Goal: Task Accomplishment & Management: Use online tool/utility

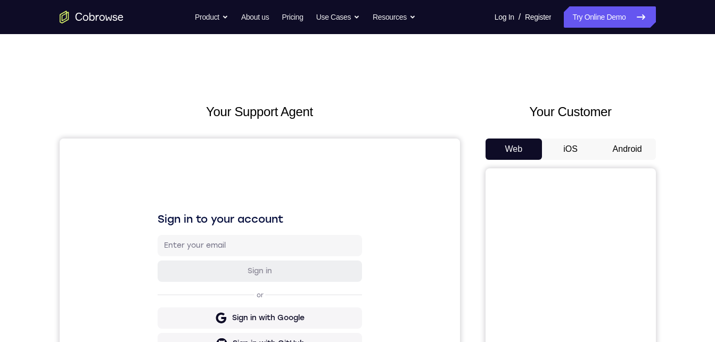
scroll to position [38, 0]
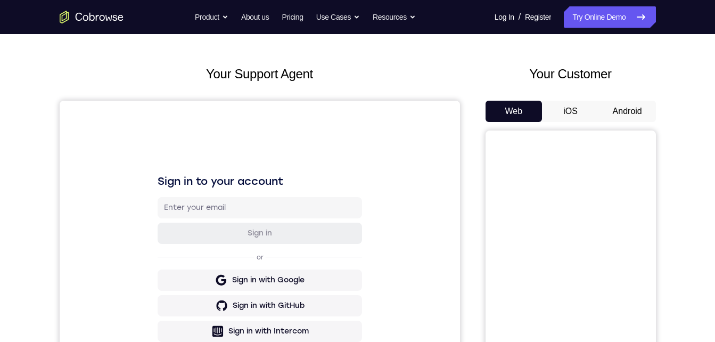
click at [610, 112] on button "Android" at bounding box center [627, 111] width 57 height 21
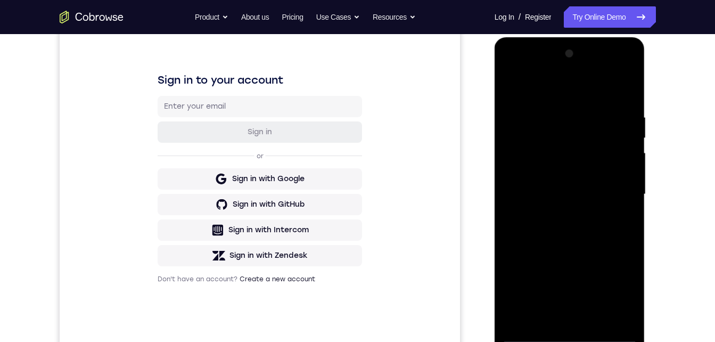
scroll to position [158, 0]
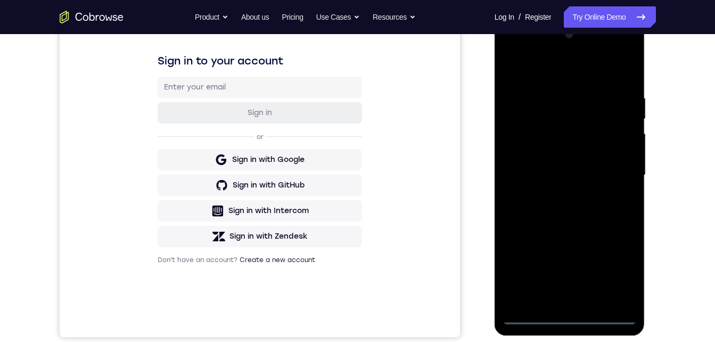
click at [568, 313] on div at bounding box center [569, 175] width 134 height 298
click at [618, 272] on div at bounding box center [569, 175] width 134 height 298
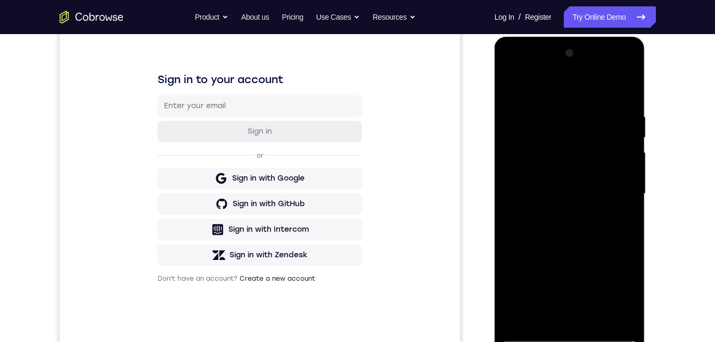
click at [533, 68] on div at bounding box center [569, 194] width 134 height 298
drag, startPoint x: 621, startPoint y: 195, endPoint x: 988, endPoint y: 117, distance: 374.9
click at [621, 195] on div at bounding box center [569, 194] width 134 height 298
click at [557, 212] on div at bounding box center [569, 194] width 134 height 298
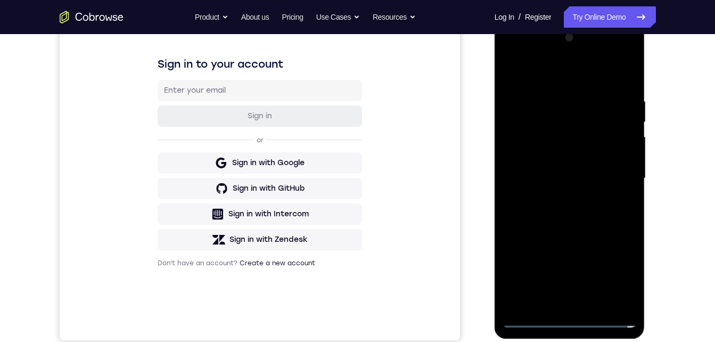
click at [525, 161] on div at bounding box center [569, 178] width 134 height 298
click at [533, 170] on div at bounding box center [569, 178] width 134 height 298
click at [536, 151] on div at bounding box center [569, 178] width 134 height 298
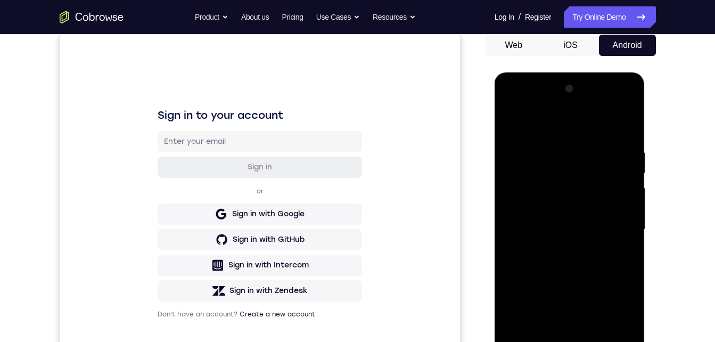
click at [534, 227] on div at bounding box center [569, 229] width 134 height 298
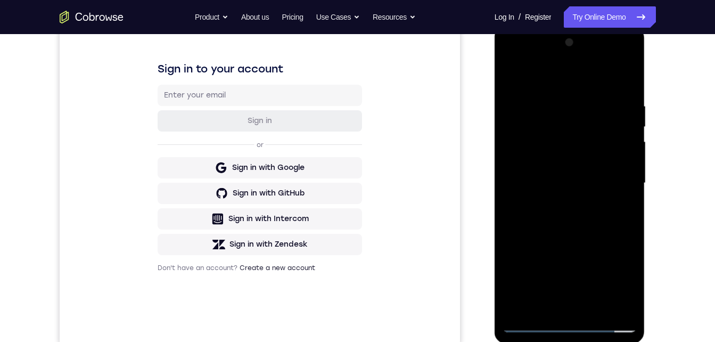
click at [539, 224] on div at bounding box center [569, 183] width 134 height 298
click at [540, 217] on div at bounding box center [569, 183] width 134 height 298
click at [539, 221] on div at bounding box center [569, 183] width 134 height 298
click at [532, 209] on div at bounding box center [569, 183] width 134 height 298
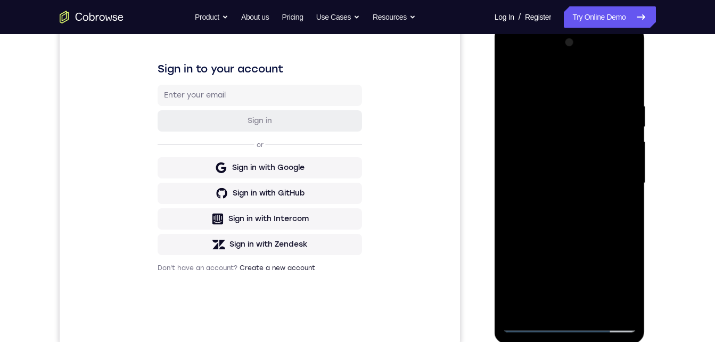
click at [537, 216] on div at bounding box center [569, 183] width 134 height 298
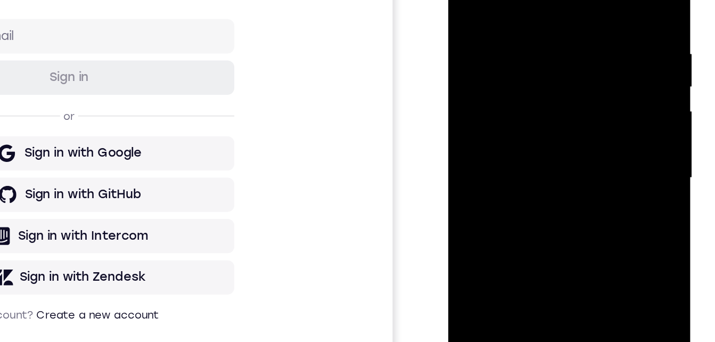
click at [515, 131] on div at bounding box center [523, 81] width 134 height 298
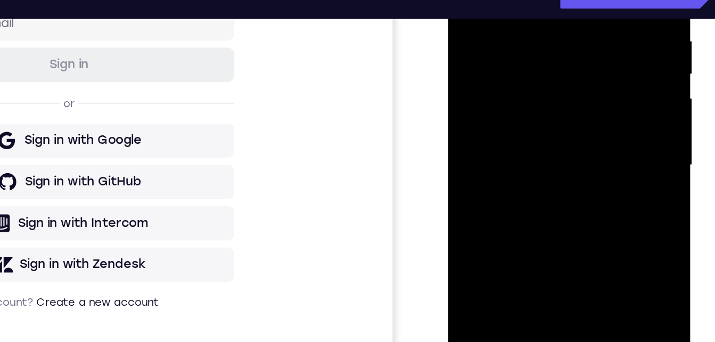
click at [582, 0] on div at bounding box center [523, 69] width 134 height 298
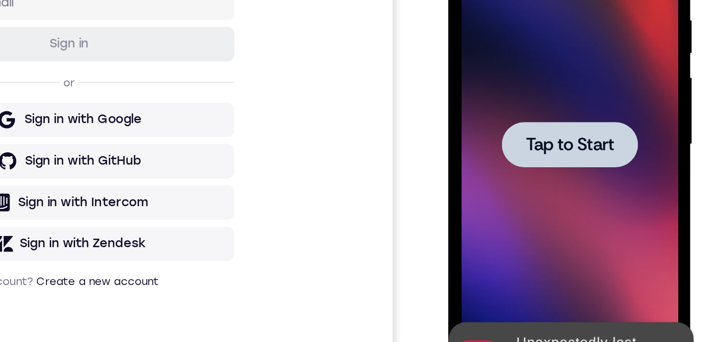
click at [524, 56] on div at bounding box center [523, 48] width 84 height 28
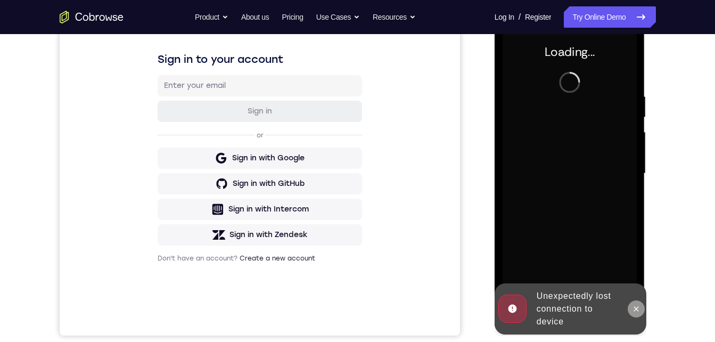
click at [637, 311] on icon at bounding box center [636, 308] width 9 height 9
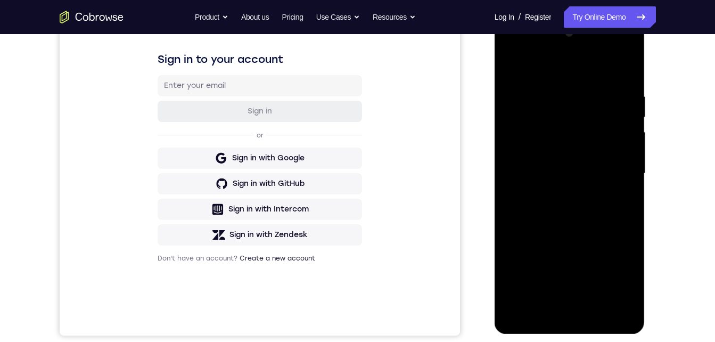
scroll to position [165, 0]
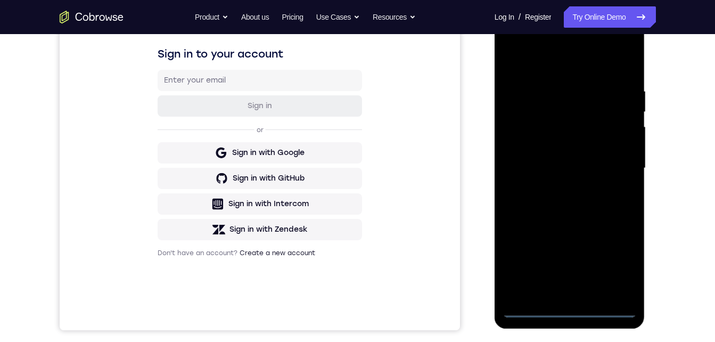
click at [561, 308] on div at bounding box center [569, 168] width 134 height 298
click at [610, 260] on div at bounding box center [569, 168] width 134 height 298
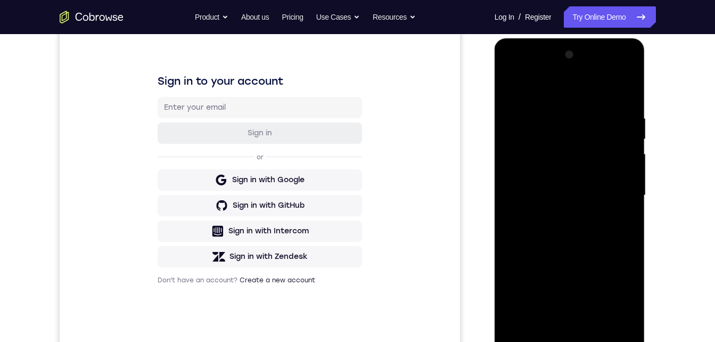
click at [616, 292] on div at bounding box center [569, 195] width 134 height 298
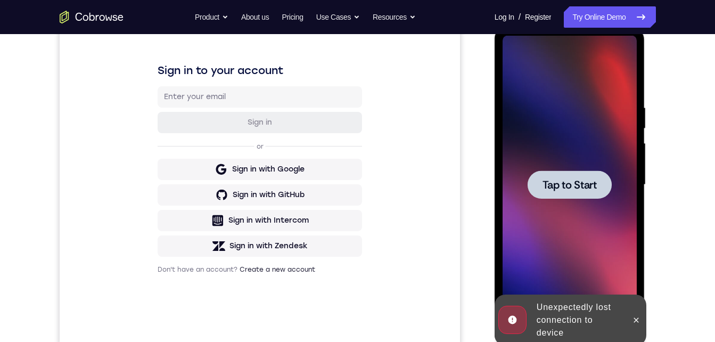
click at [588, 190] on span "Tap to Start" at bounding box center [569, 184] width 54 height 11
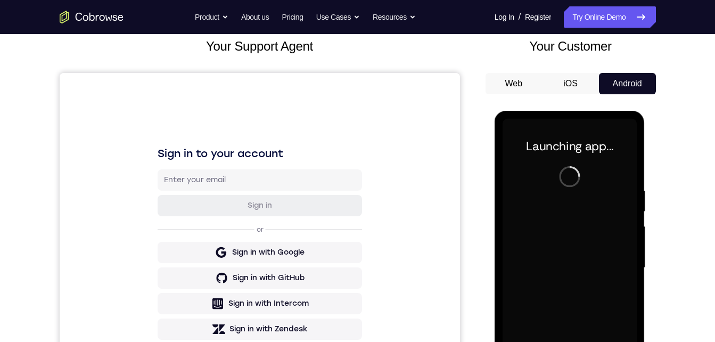
scroll to position [173, 0]
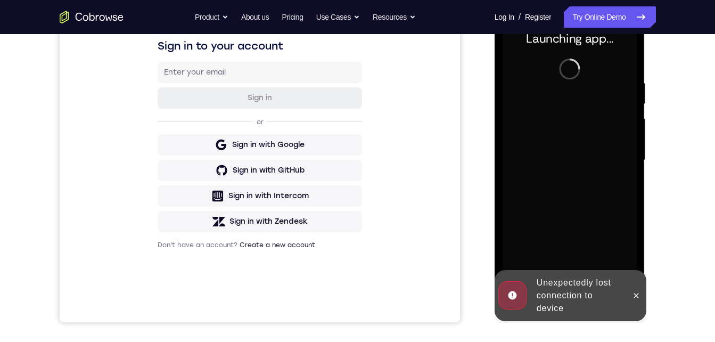
click at [634, 294] on icon at bounding box center [636, 295] width 9 height 9
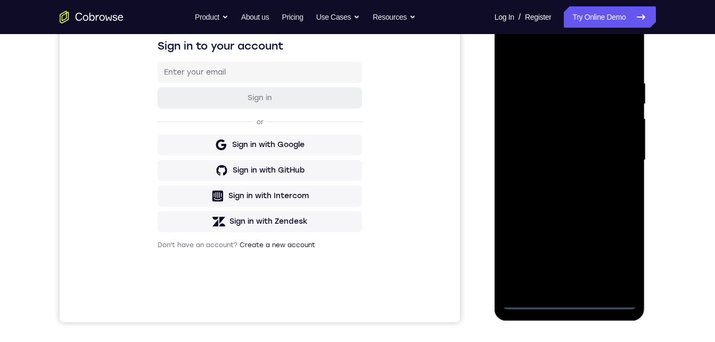
scroll to position [147, 0]
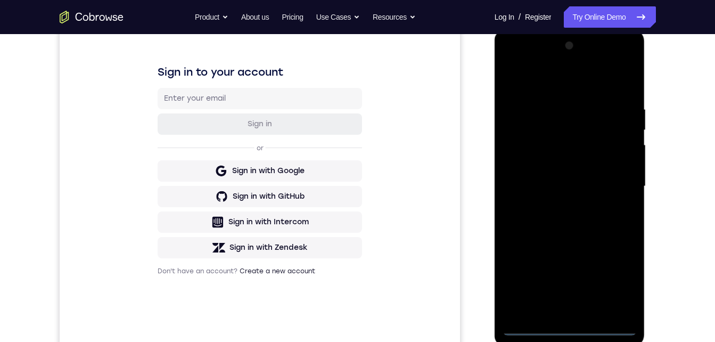
click at [571, 325] on div at bounding box center [569, 186] width 134 height 298
drag, startPoint x: 623, startPoint y: 302, endPoint x: 619, endPoint y: 239, distance: 63.4
click at [619, 237] on div at bounding box center [569, 186] width 134 height 298
click at [614, 276] on div at bounding box center [569, 186] width 134 height 298
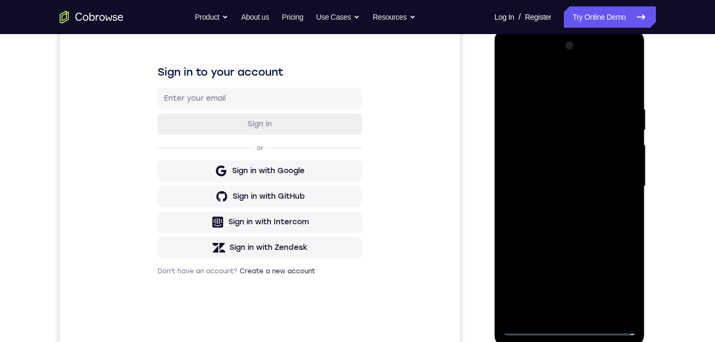
click at [584, 86] on div at bounding box center [569, 186] width 134 height 298
click at [528, 60] on div at bounding box center [569, 186] width 134 height 298
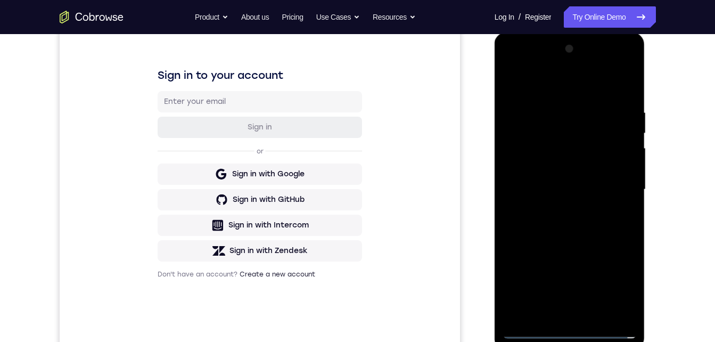
click at [612, 195] on div at bounding box center [569, 189] width 134 height 298
click at [557, 206] on div at bounding box center [569, 189] width 134 height 298
click at [550, 180] on div at bounding box center [569, 189] width 134 height 298
click at [545, 170] on div at bounding box center [569, 189] width 134 height 298
click at [533, 187] on div at bounding box center [569, 189] width 134 height 298
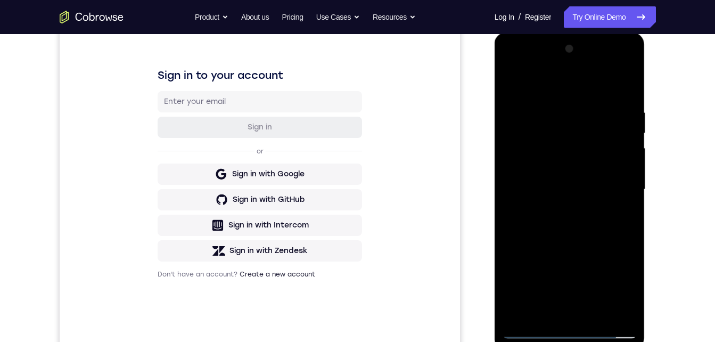
click at [536, 229] on div at bounding box center [569, 189] width 134 height 298
click at [563, 219] on div at bounding box center [569, 189] width 134 height 298
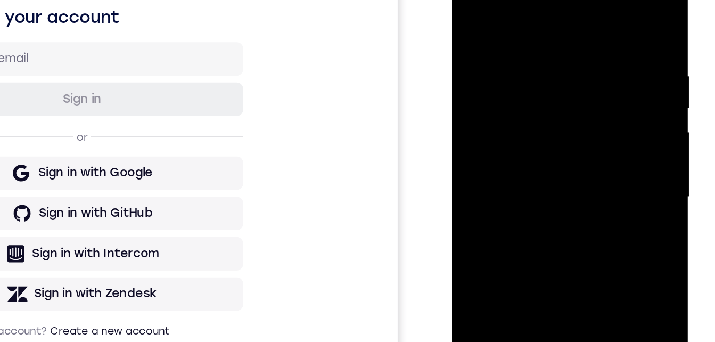
scroll to position [173, 0]
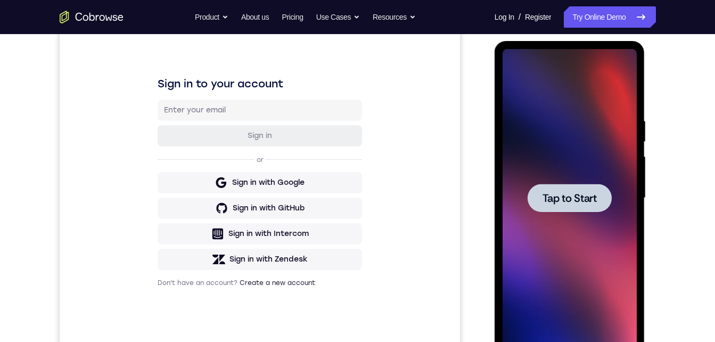
click at [557, 193] on span "Tap to Start" at bounding box center [569, 198] width 54 height 11
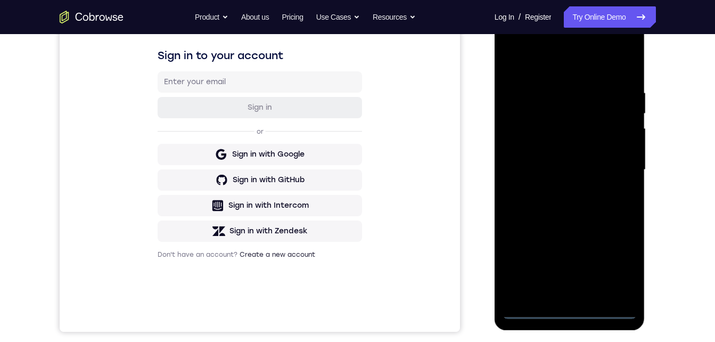
click at [573, 308] on div at bounding box center [569, 170] width 134 height 298
click at [615, 267] on div at bounding box center [569, 170] width 134 height 298
click at [521, 45] on div at bounding box center [569, 170] width 134 height 298
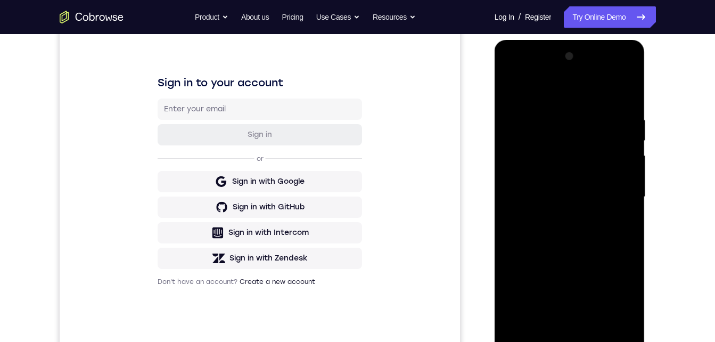
click at [622, 196] on div at bounding box center [569, 197] width 134 height 298
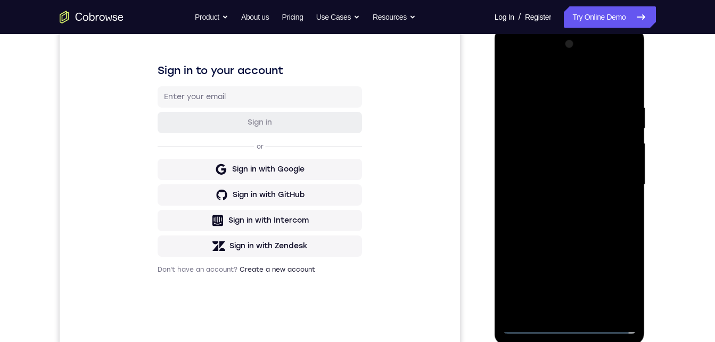
drag, startPoint x: 552, startPoint y: 266, endPoint x: 580, endPoint y: 308, distance: 50.0
click at [580, 308] on div at bounding box center [569, 185] width 134 height 298
click at [556, 172] on div at bounding box center [569, 185] width 134 height 298
click at [532, 172] on div at bounding box center [569, 185] width 134 height 298
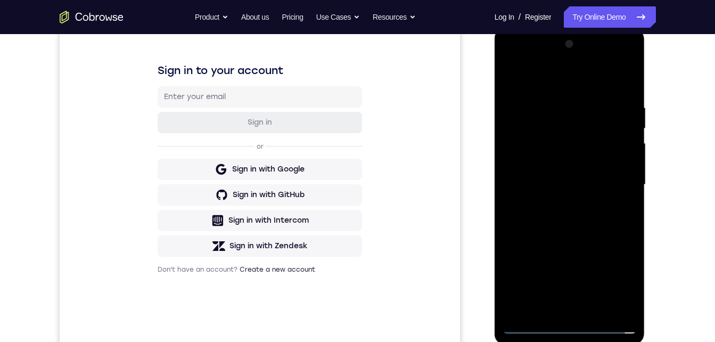
scroll to position [201, 0]
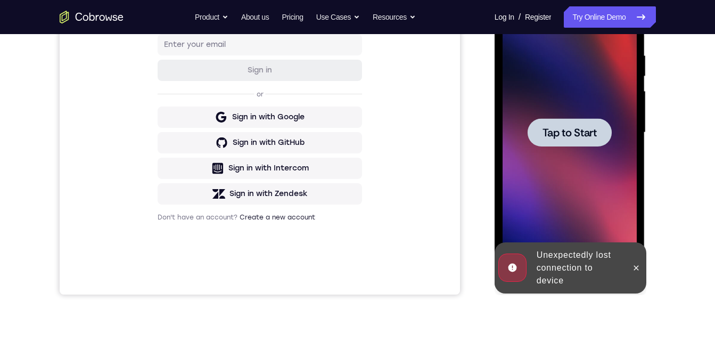
click at [544, 138] on span "Tap to Start" at bounding box center [569, 132] width 54 height 11
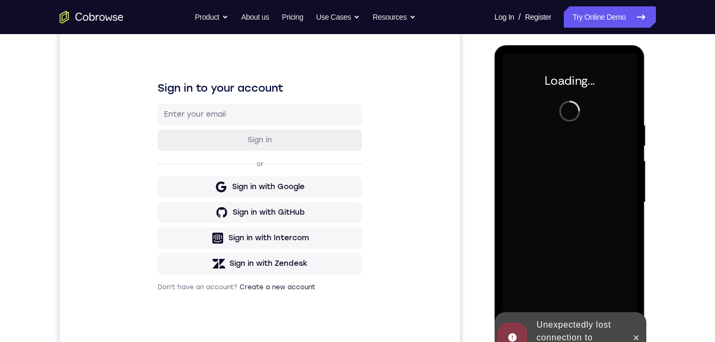
scroll to position [131, 0]
click at [639, 339] on icon at bounding box center [636, 337] width 9 height 9
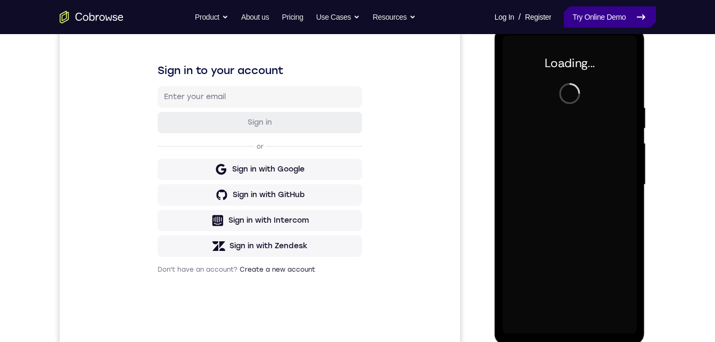
scroll to position [130, 0]
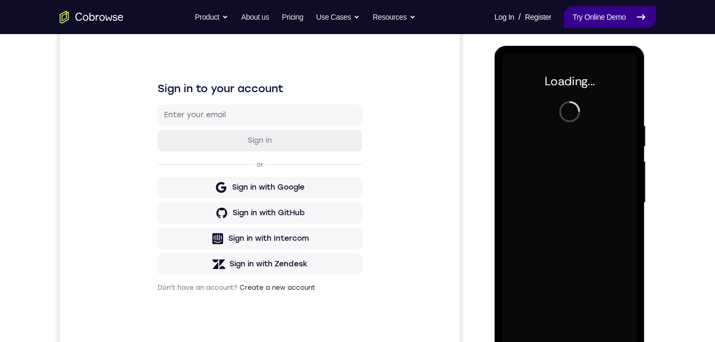
click at [591, 20] on link "Try Online Demo" at bounding box center [610, 16] width 92 height 21
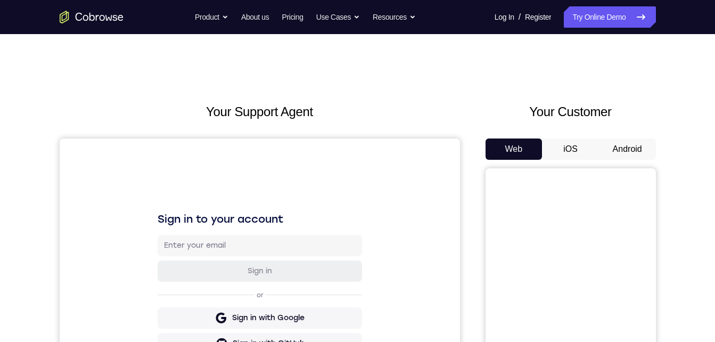
click at [628, 150] on button "Android" at bounding box center [627, 148] width 57 height 21
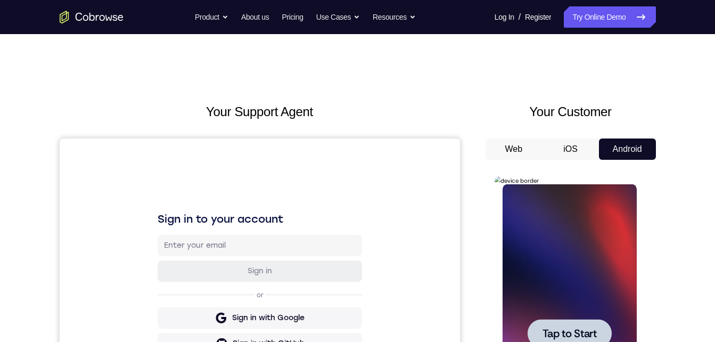
scroll to position [114, 0]
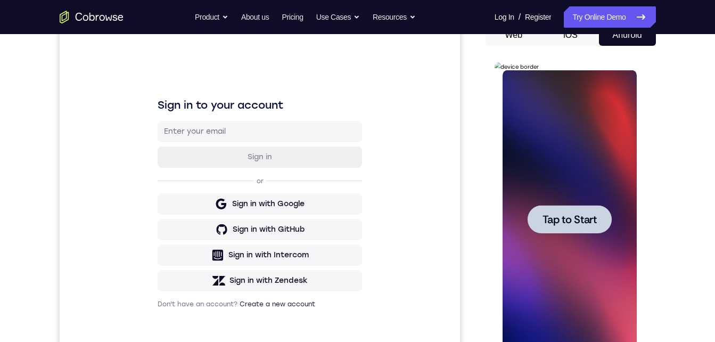
click at [557, 218] on span "Tap to Start" at bounding box center [569, 219] width 54 height 11
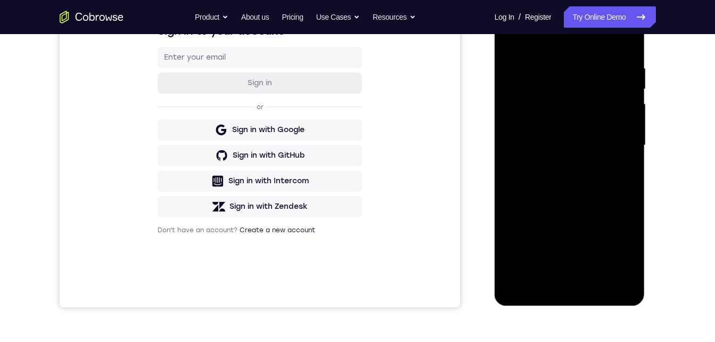
scroll to position [161, 0]
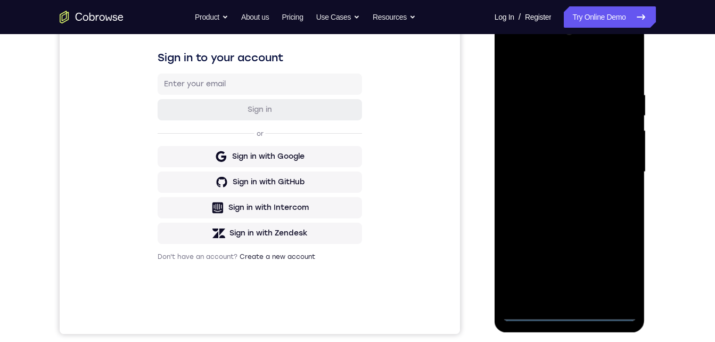
click at [568, 312] on div at bounding box center [569, 172] width 134 height 298
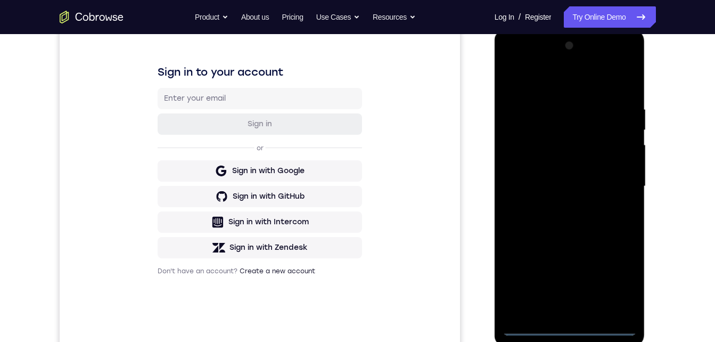
click at [621, 271] on div at bounding box center [569, 186] width 134 height 298
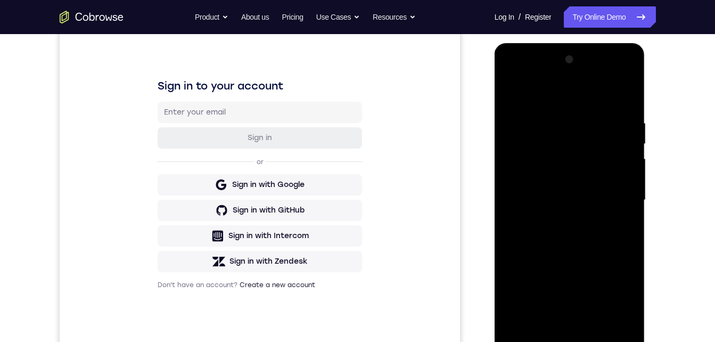
click at [609, 298] on div at bounding box center [569, 200] width 134 height 298
click at [524, 75] on div at bounding box center [569, 200] width 134 height 298
click at [612, 197] on div at bounding box center [569, 200] width 134 height 298
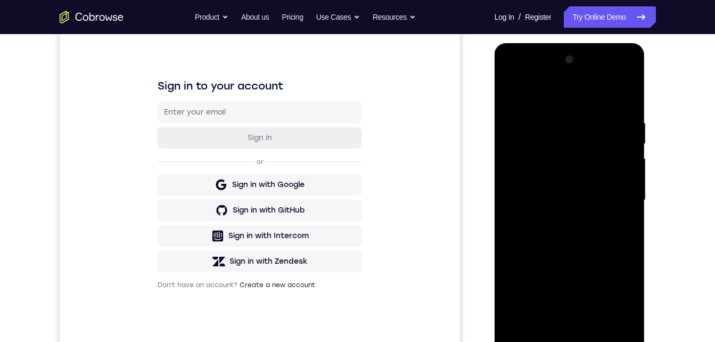
scroll to position [147, 0]
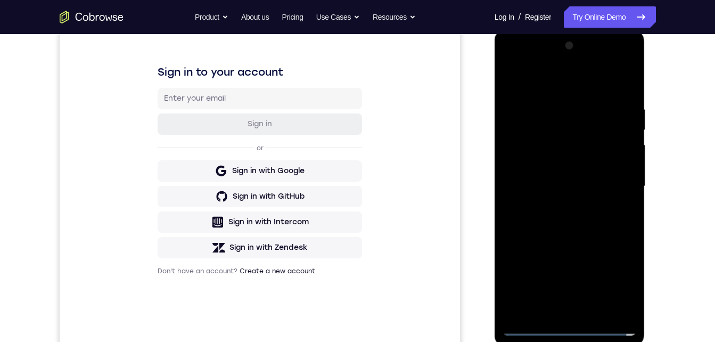
click at [557, 312] on div at bounding box center [569, 186] width 134 height 298
click at [532, 173] on div at bounding box center [569, 186] width 134 height 298
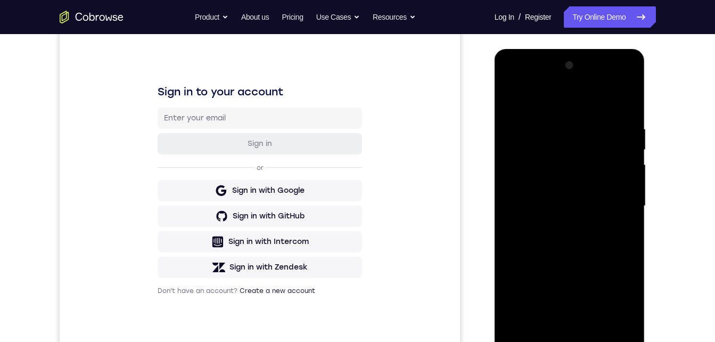
click at [536, 181] on div at bounding box center [569, 206] width 134 height 298
click at [539, 206] on div at bounding box center [569, 206] width 134 height 298
click at [533, 236] on div at bounding box center [569, 206] width 134 height 298
click at [550, 240] on div at bounding box center [569, 206] width 134 height 298
drag, startPoint x: 560, startPoint y: 105, endPoint x: 557, endPoint y: 86, distance: 19.4
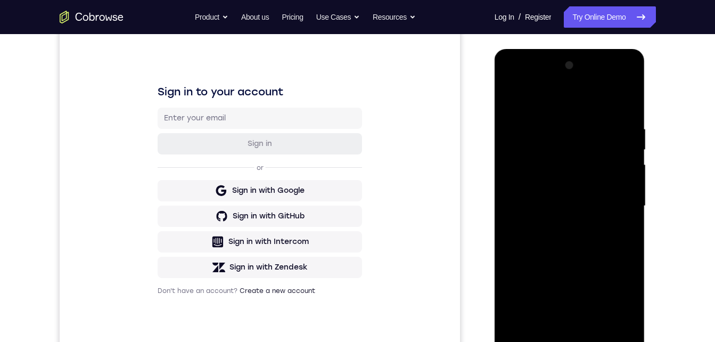
click at [558, 81] on div at bounding box center [569, 206] width 134 height 298
click at [541, 243] on div at bounding box center [569, 206] width 134 height 298
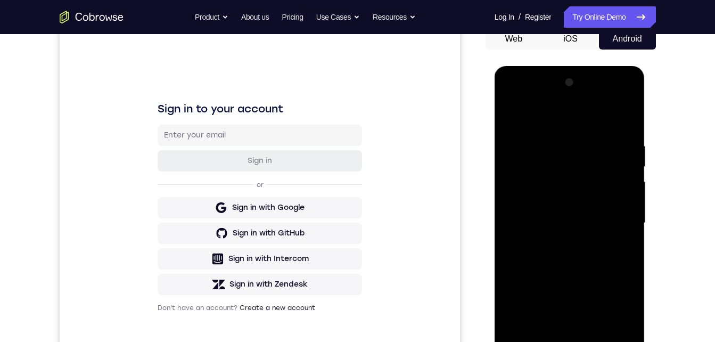
scroll to position [142, 0]
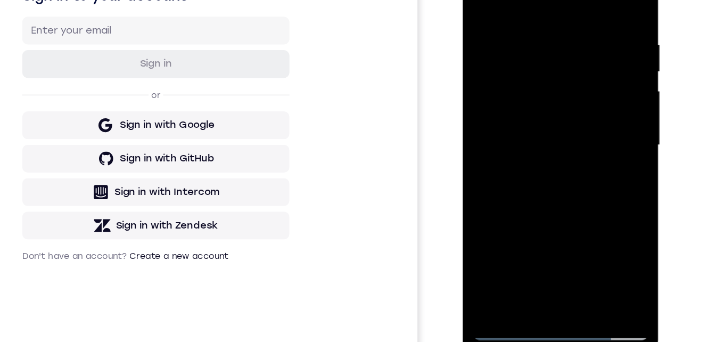
click at [594, 3] on div at bounding box center [537, 97] width 134 height 298
click at [564, 219] on div at bounding box center [537, 97] width 134 height 298
click at [538, 147] on div at bounding box center [537, 97] width 134 height 298
click at [556, 117] on div at bounding box center [537, 97] width 134 height 298
click at [532, 129] on div at bounding box center [537, 97] width 134 height 298
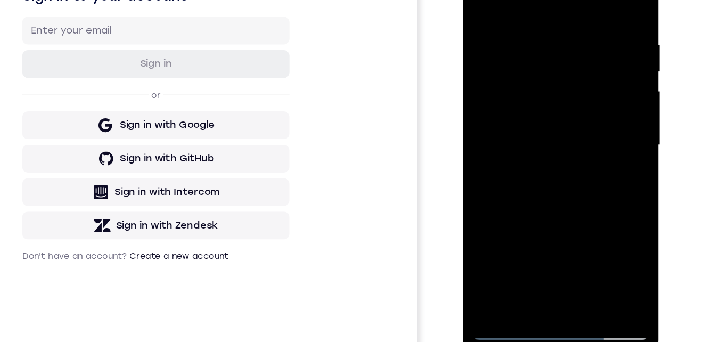
scroll to position [141, 0]
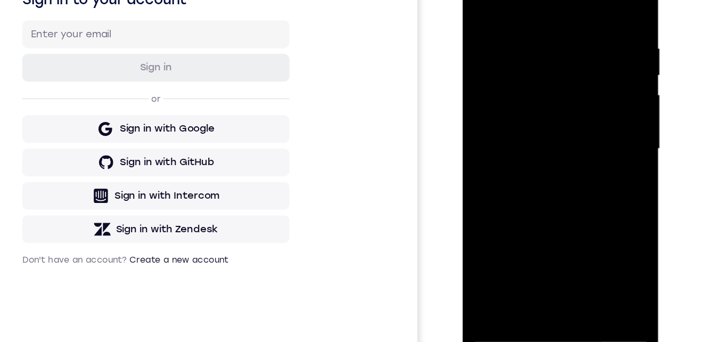
click at [477, 0] on div at bounding box center [537, 101] width 134 height 298
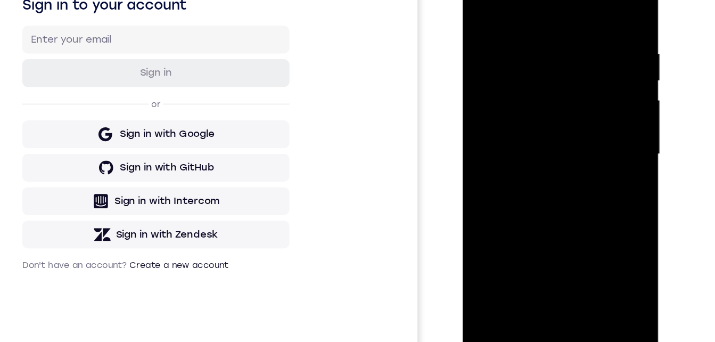
click at [526, 88] on div at bounding box center [537, 106] width 134 height 298
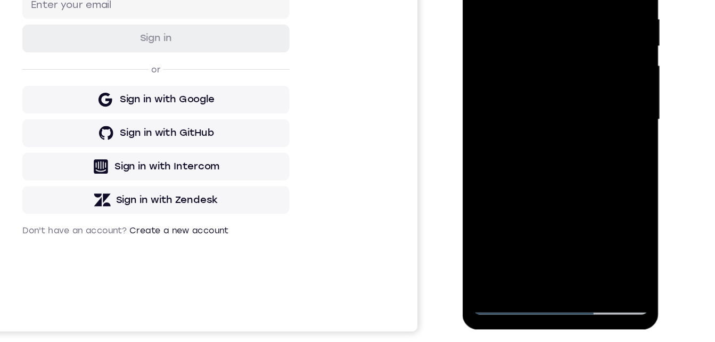
click at [581, 100] on div at bounding box center [537, 72] width 134 height 298
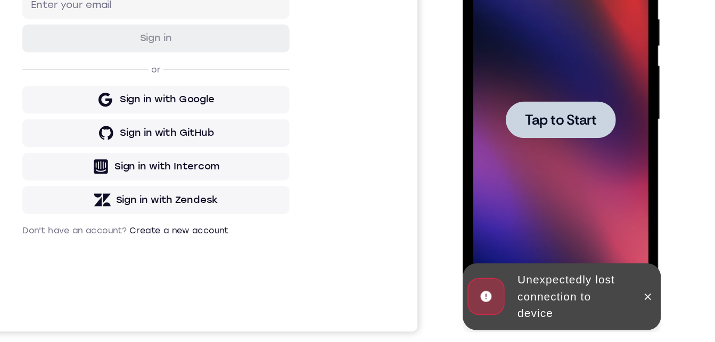
scroll to position [157, 0]
